Goal: Check status: Check status

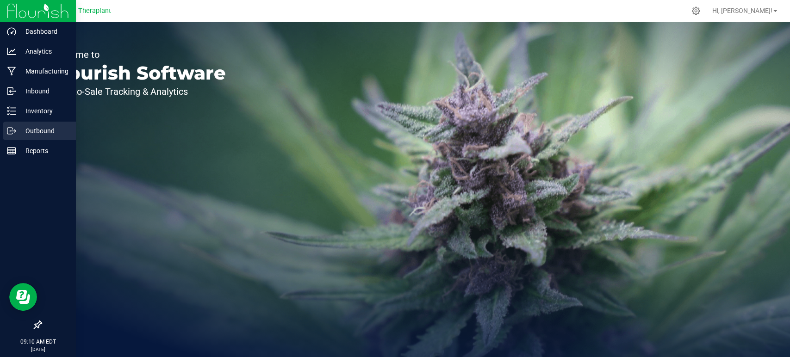
click at [28, 130] on p "Outbound" at bounding box center [44, 130] width 56 height 11
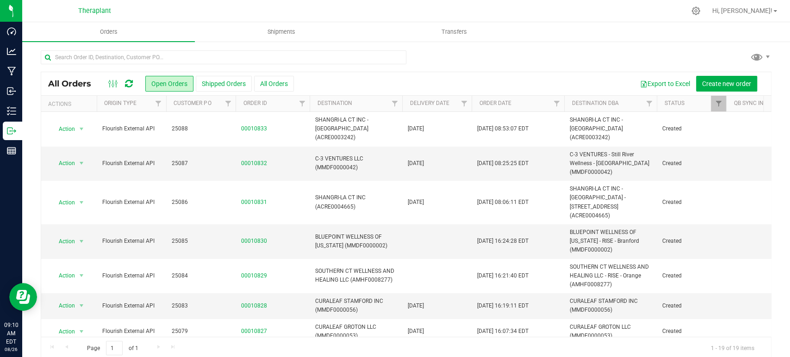
click at [130, 84] on icon at bounding box center [129, 83] width 8 height 9
click at [460, 101] on span "Filter" at bounding box center [463, 103] width 7 height 7
click at [550, 157] on span "select" at bounding box center [549, 159] width 7 height 7
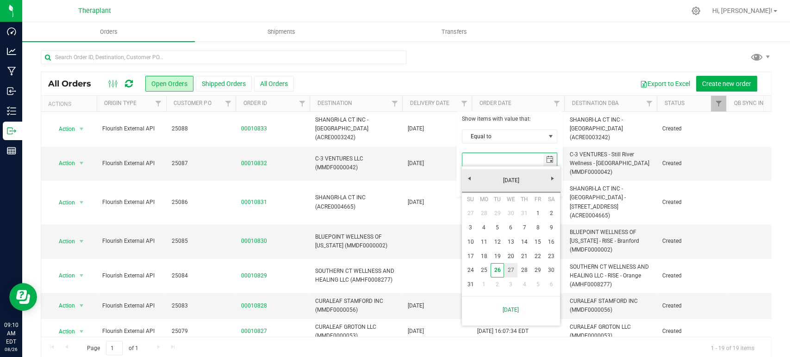
click at [507, 272] on link "27" at bounding box center [510, 270] width 13 height 14
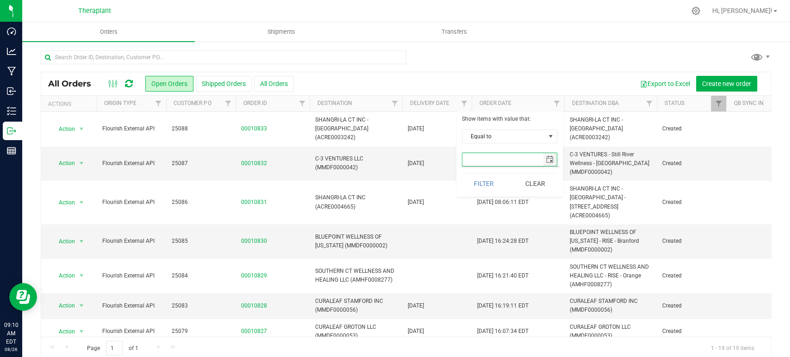
type input "[DATE]"
click at [481, 181] on button "Filter" at bounding box center [484, 183] width 44 height 20
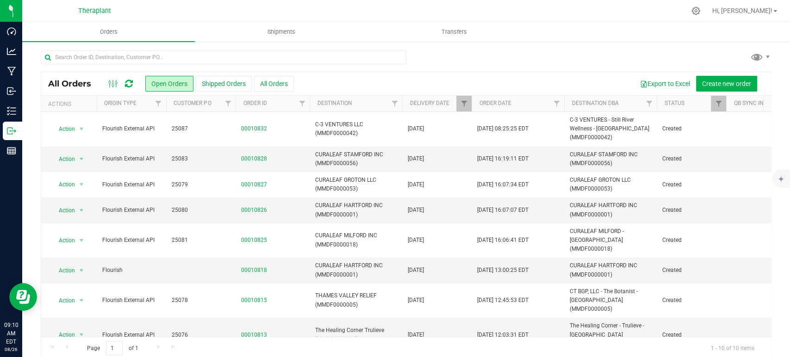
click at [438, 55] on div at bounding box center [406, 60] width 730 height 21
